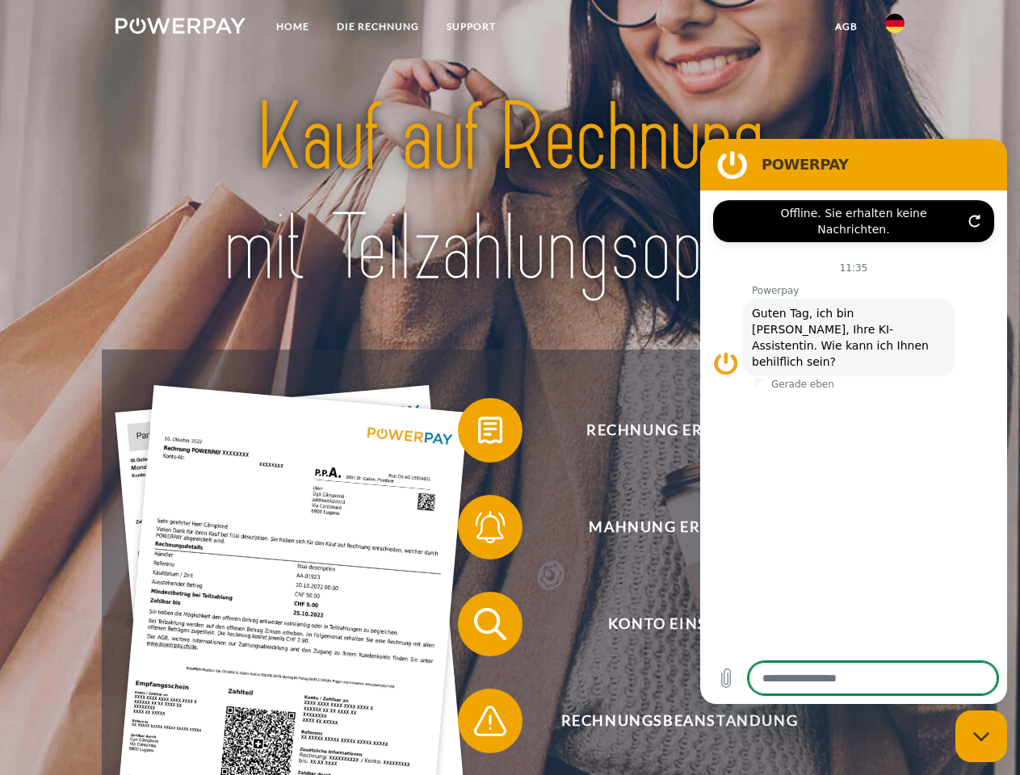
click at [180, 28] on img at bounding box center [180, 26] width 130 height 16
click at [895, 28] on img at bounding box center [894, 23] width 19 height 19
click at [845, 27] on link "agb" at bounding box center [846, 26] width 50 height 29
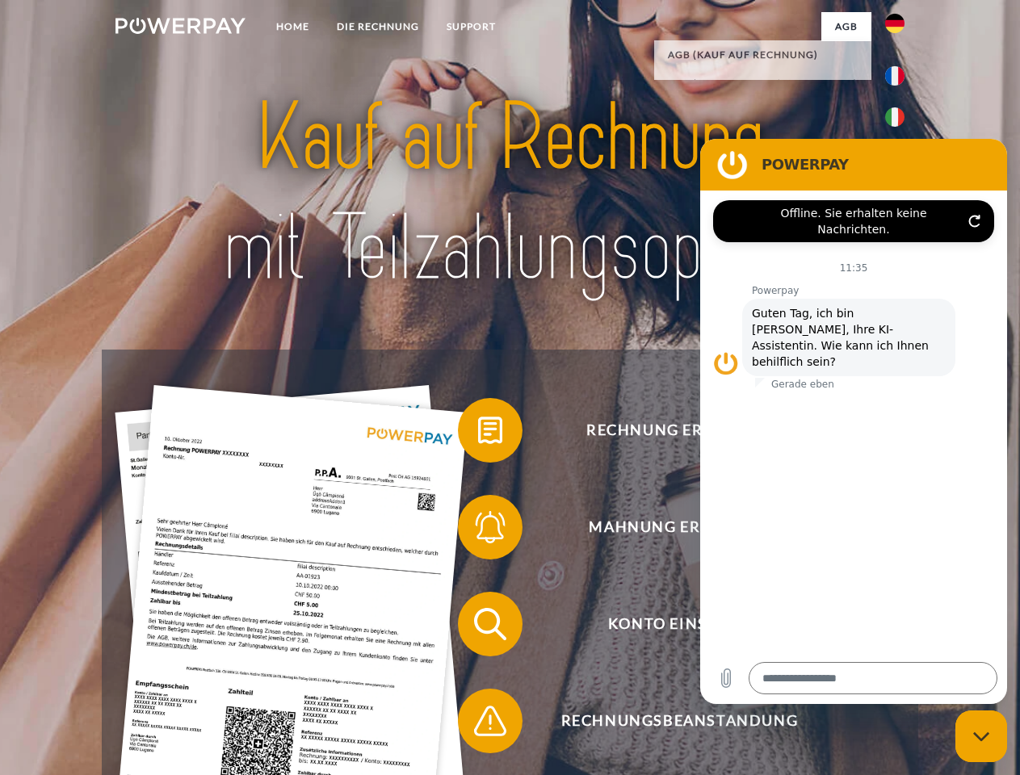
click at [478, 434] on span at bounding box center [466, 430] width 81 height 81
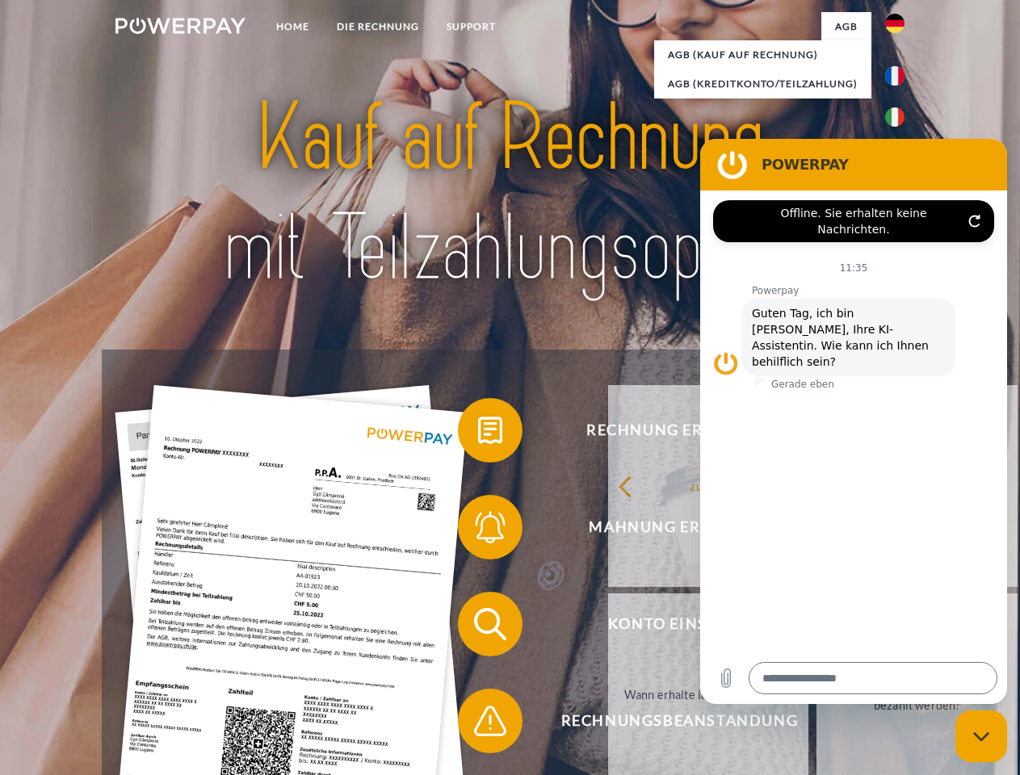
click at [478, 530] on span at bounding box center [466, 527] width 81 height 81
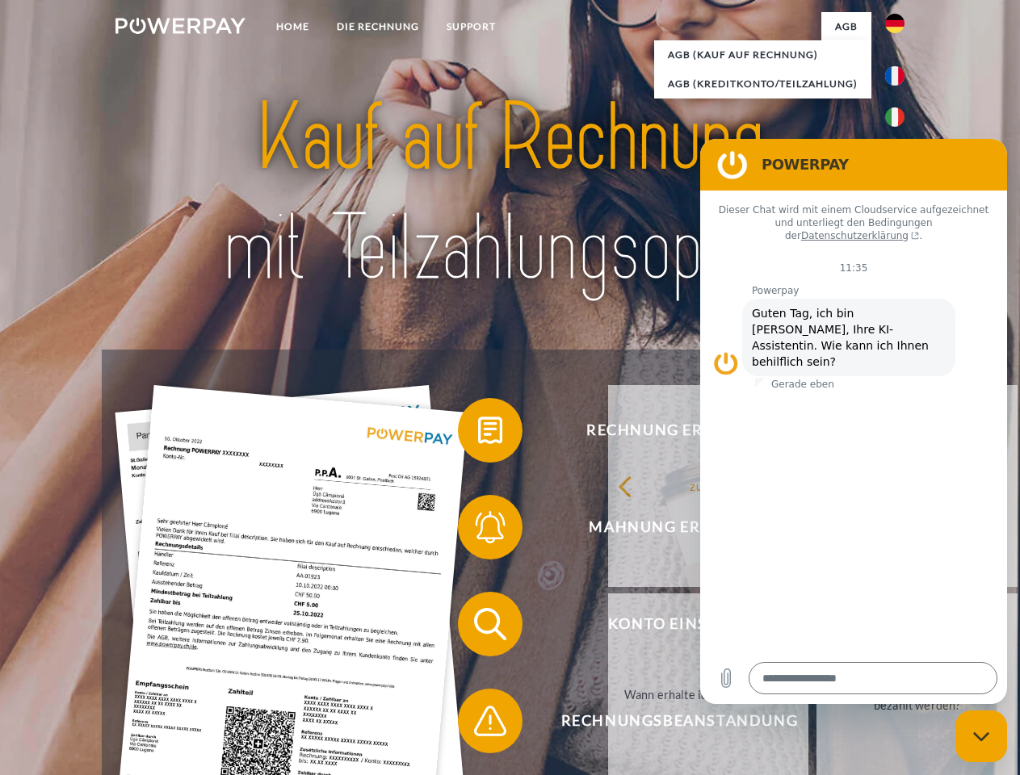
click at [816, 627] on link "Bis wann muss die Rechnung bezahlt werden?" at bounding box center [916, 694] width 201 height 202
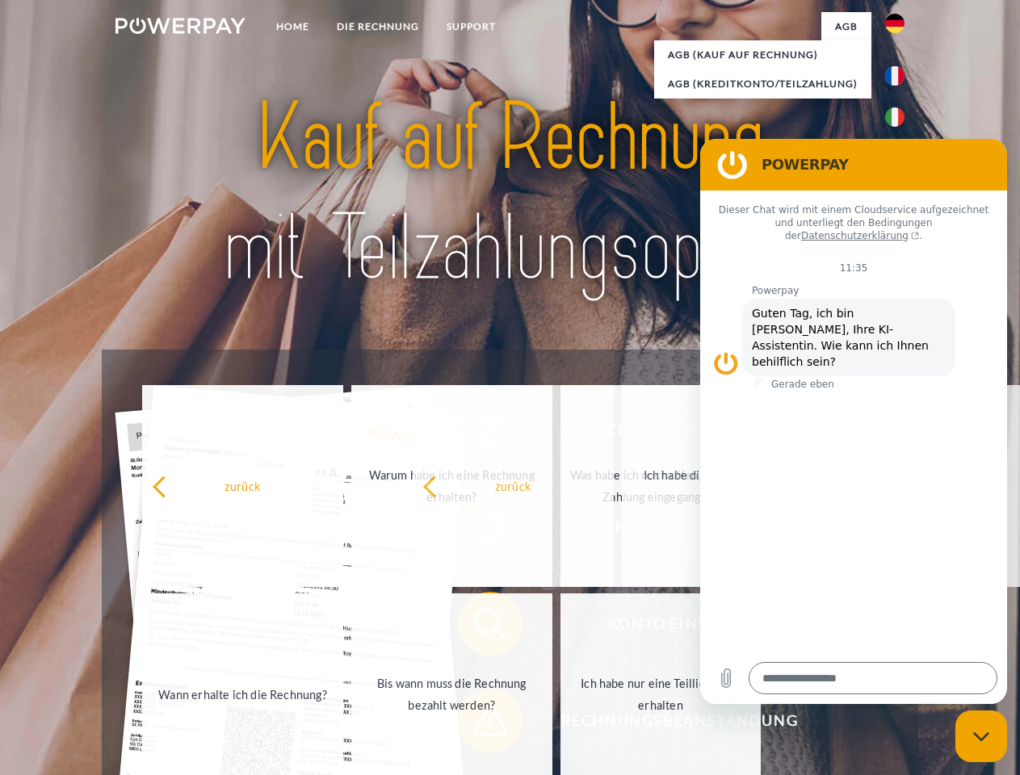
click at [478, 724] on span at bounding box center [466, 721] width 81 height 81
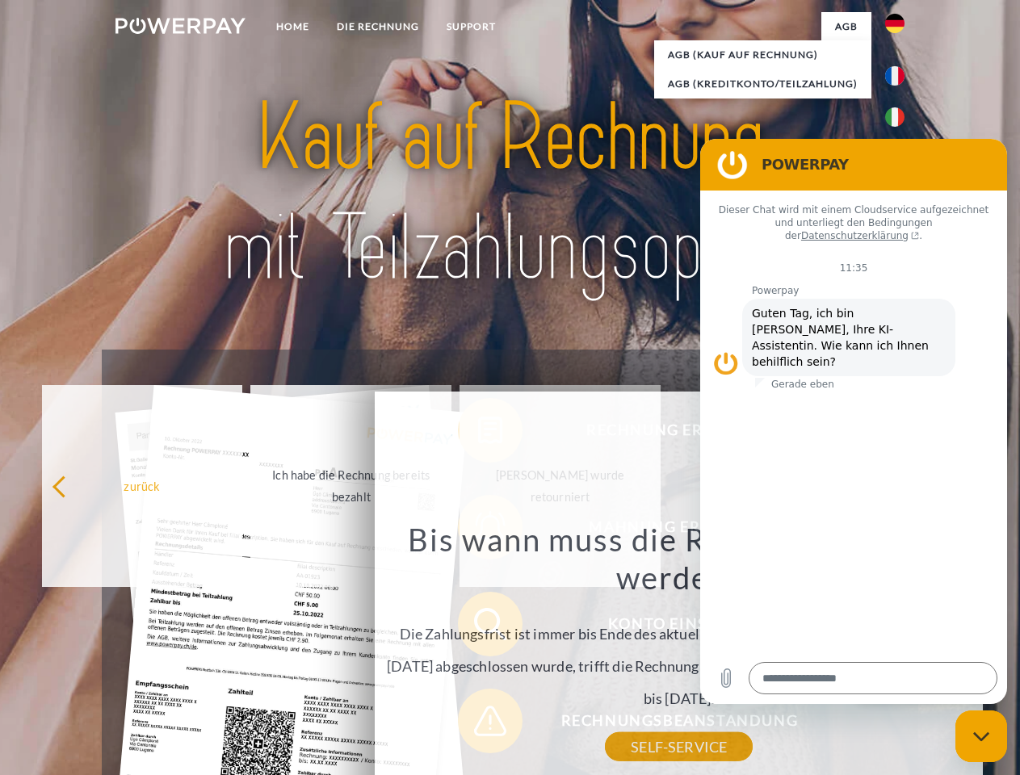
click at [981, 736] on icon "Messaging-Fenster schließen" at bounding box center [981, 737] width 17 height 10
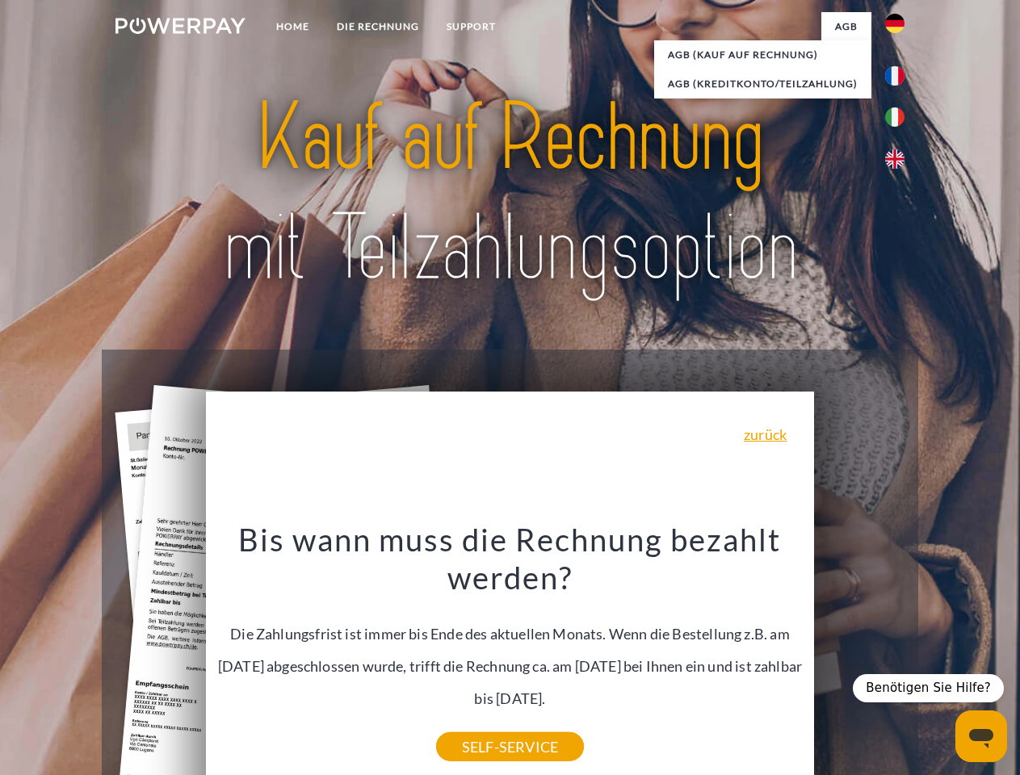
type textarea "*"
